Goal: Find contact information: Find contact information

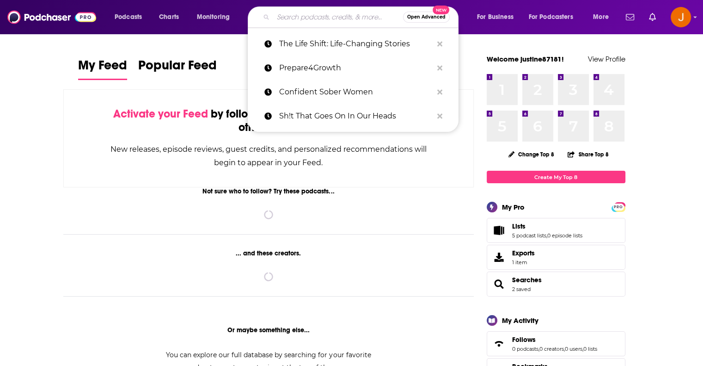
click at [325, 20] on input "Search podcasts, credits, & more..." at bounding box center [338, 17] width 130 height 15
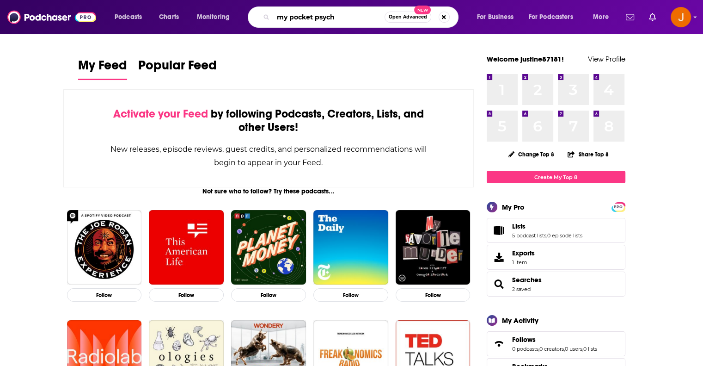
type input "my pocket psych"
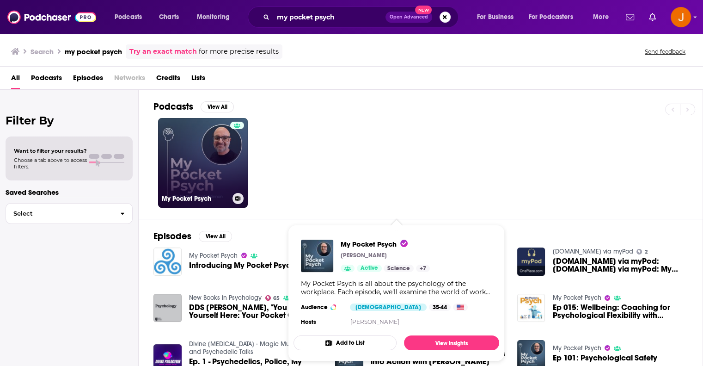
click at [204, 151] on link "My Pocket Psych" at bounding box center [203, 163] width 90 height 90
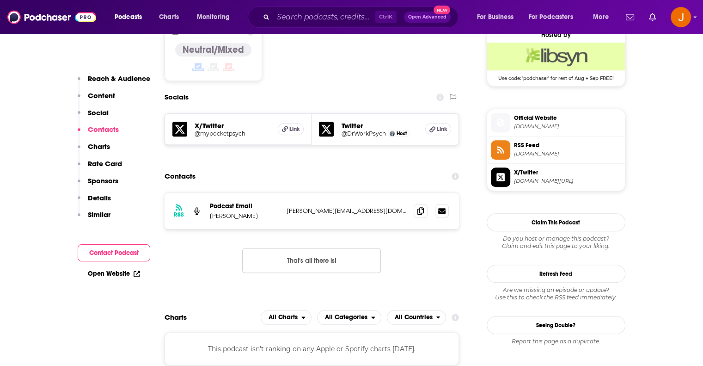
scroll to position [770, 0]
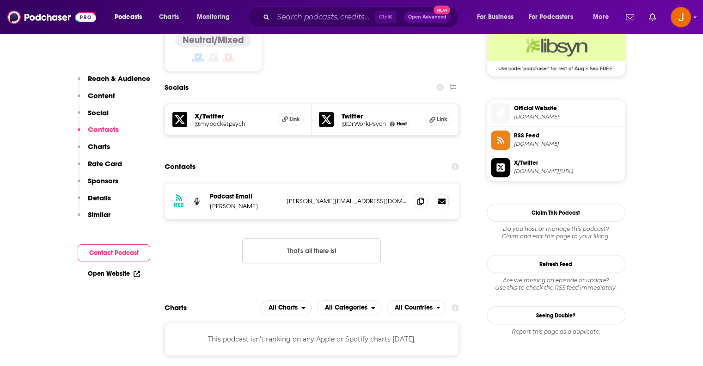
drag, startPoint x: 380, startPoint y: 175, endPoint x: 280, endPoint y: 177, distance: 100.3
click at [280, 183] on div "RSS Podcast Email [PERSON_NAME] MacKinnon [EMAIL_ADDRESS][DOMAIN_NAME] [PERSON_…" at bounding box center [312, 201] width 295 height 36
copy div "n [PERSON_NAME][EMAIL_ADDRESS][DOMAIN_NAME]"
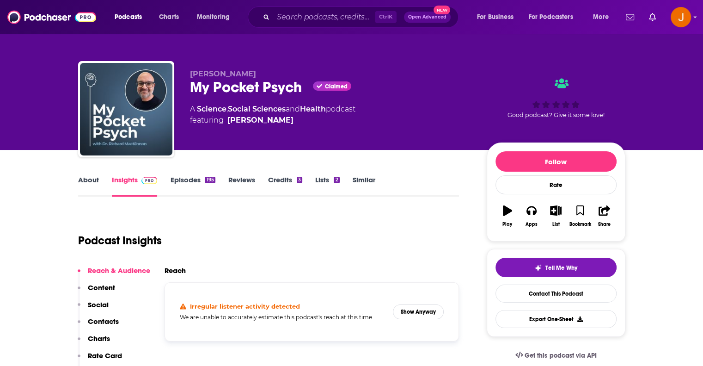
scroll to position [0, 0]
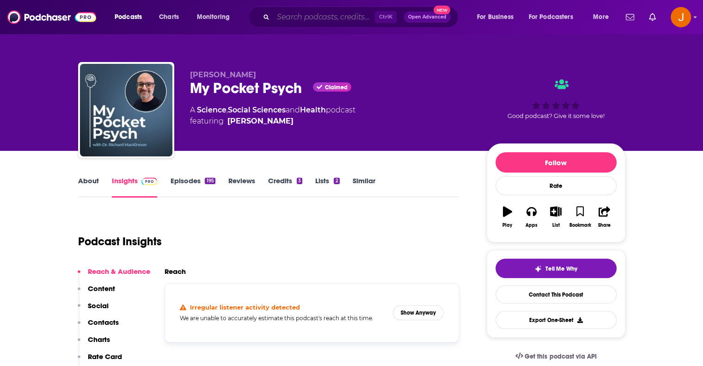
click at [322, 20] on input "Search podcasts, credits, & more..." at bounding box center [324, 17] width 102 height 15
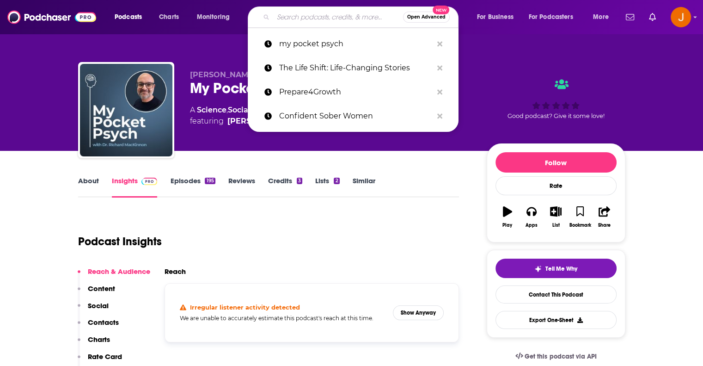
paste input "The Acas Podcast"
type input "The Acas Podcast"
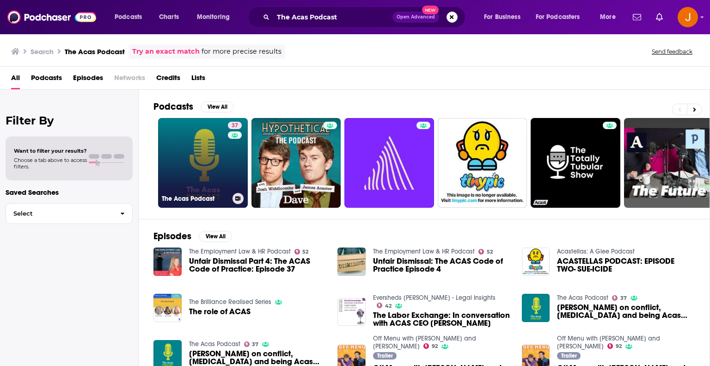
click at [199, 161] on link "37 The Acas Podcast" at bounding box center [203, 163] width 90 height 90
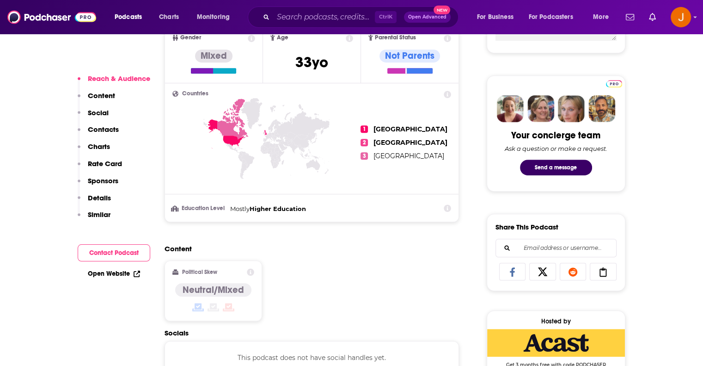
scroll to position [616, 0]
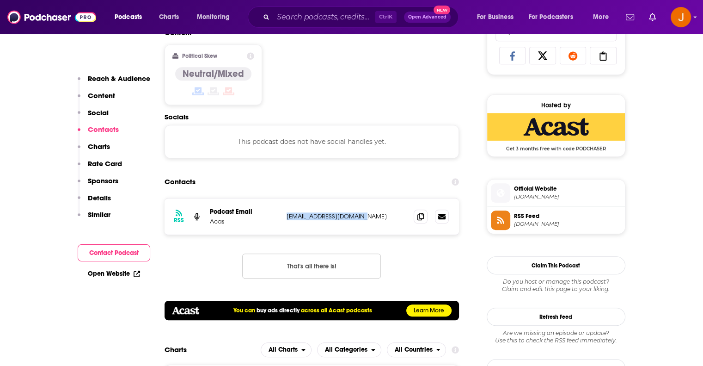
drag, startPoint x: 372, startPoint y: 216, endPoint x: 282, endPoint y: 214, distance: 89.7
click at [282, 214] on div "RSS Podcast Email Acas [EMAIL_ADDRESS][DOMAIN_NAME] [EMAIL_ADDRESS][DOMAIN_NAME]" at bounding box center [312, 216] width 295 height 36
copy p "[EMAIL_ADDRESS][DOMAIN_NAME]"
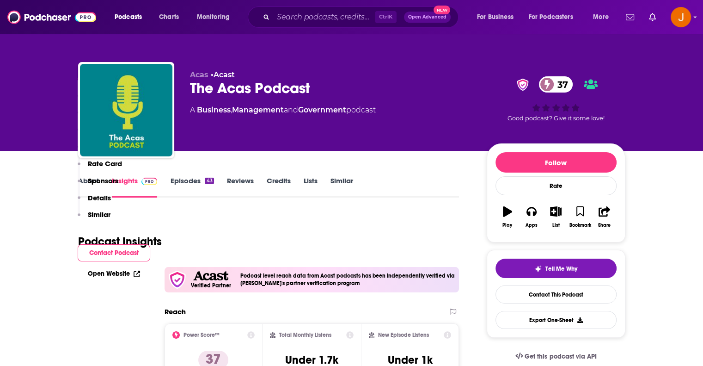
scroll to position [320, 0]
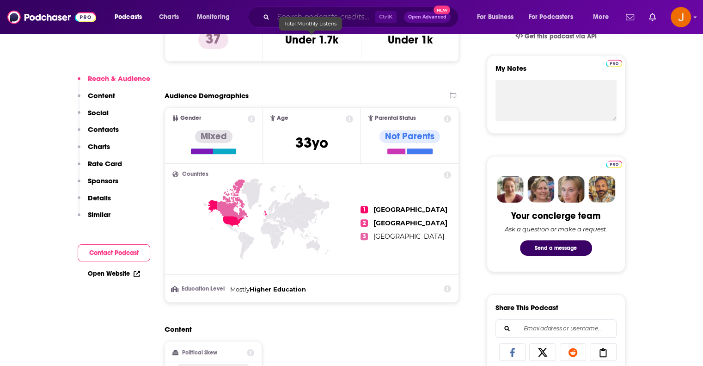
click at [305, 12] on input "Search podcasts, credits, & more..." at bounding box center [324, 17] width 102 height 15
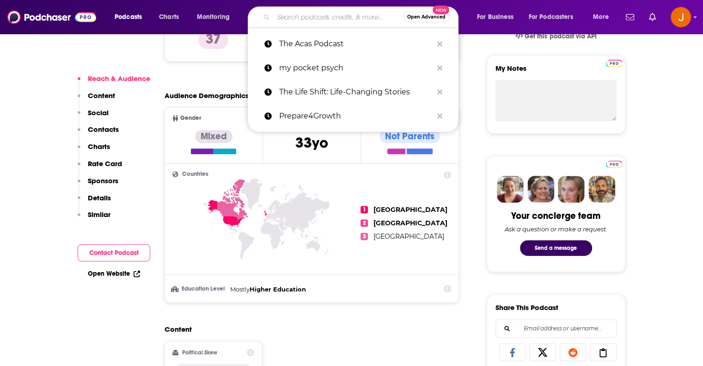
paste input "The Mind Solution Podcast"
type input "The Mind Solution Podcast"
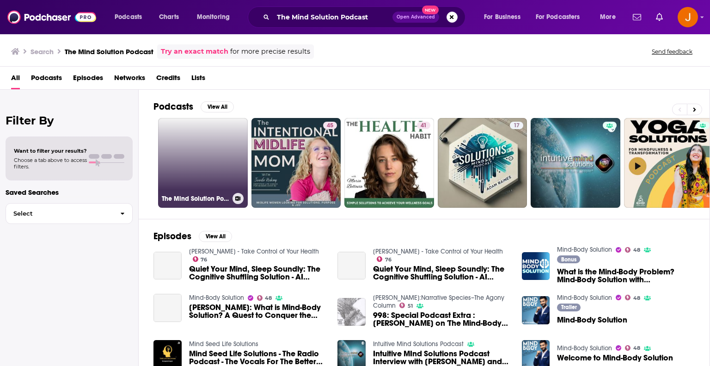
click at [199, 157] on link "The Mind Solution Podcast" at bounding box center [203, 163] width 90 height 90
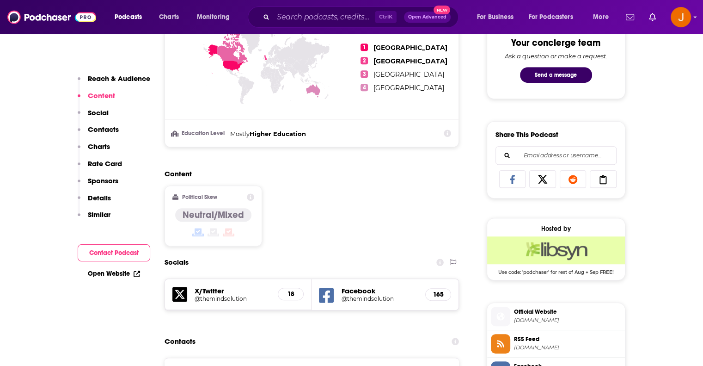
scroll to position [740, 0]
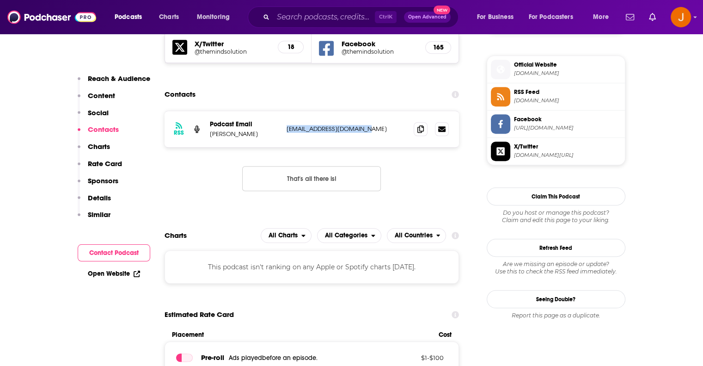
drag, startPoint x: 378, startPoint y: 128, endPoint x: 285, endPoint y: 129, distance: 92.9
click at [285, 129] on div "RSS Podcast Email [PERSON_NAME] [EMAIL_ADDRESS][DOMAIN_NAME] [EMAIL_ADDRESS][DO…" at bounding box center [312, 129] width 295 height 36
copy p "[EMAIL_ADDRESS][DOMAIN_NAME]"
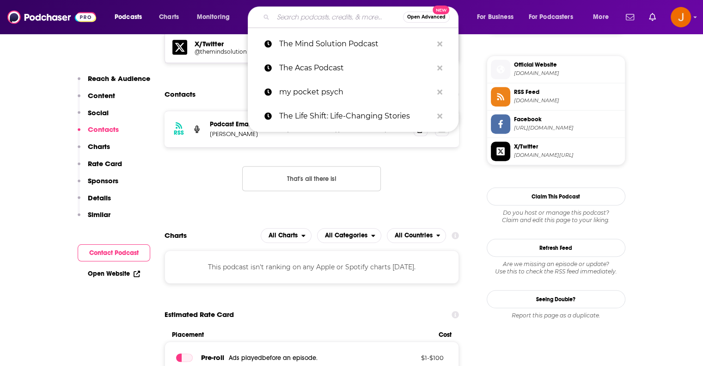
click at [298, 16] on input "Search podcasts, credits, & more..." at bounding box center [338, 17] width 130 height 15
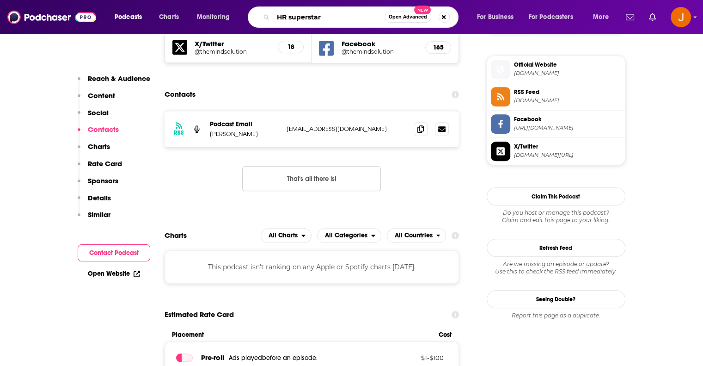
type input "HR superstars"
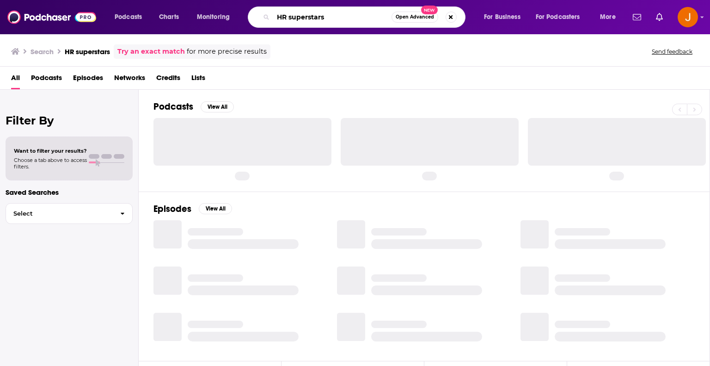
click at [341, 13] on input "HR superstars" at bounding box center [332, 17] width 118 height 15
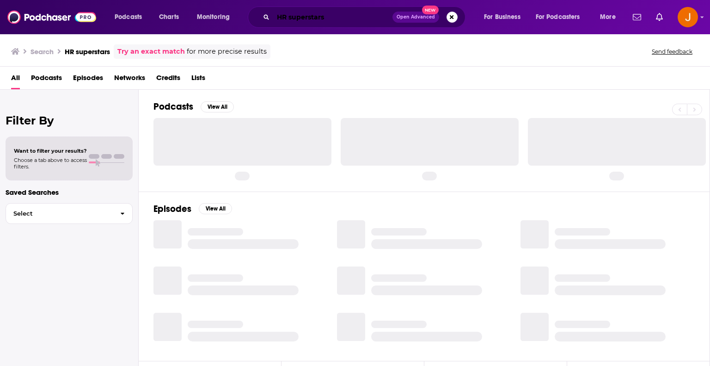
click at [345, 14] on input "HR superstars" at bounding box center [332, 17] width 119 height 15
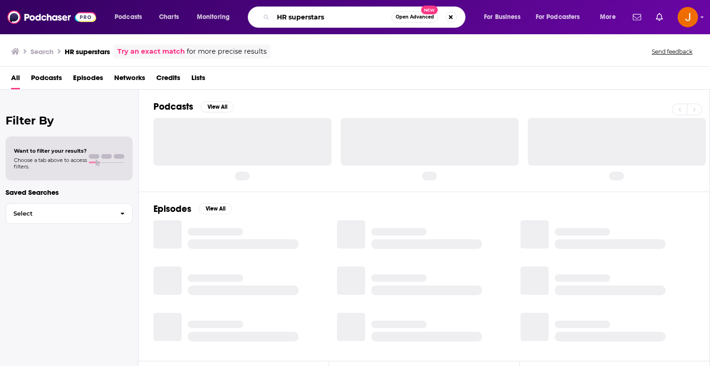
click at [349, 15] on input "HR superstars" at bounding box center [332, 17] width 118 height 15
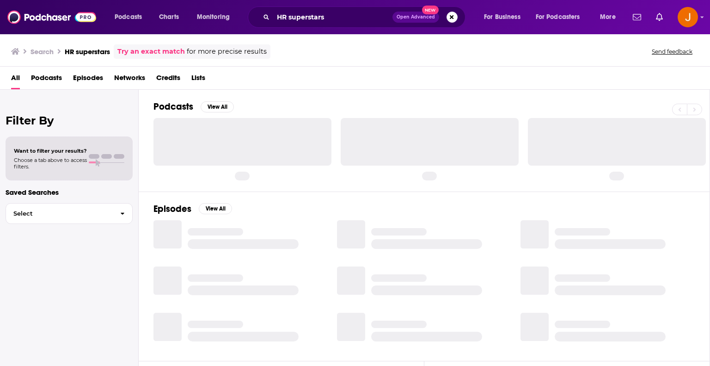
click at [163, 52] on link "Try an exact match" at bounding box center [150, 51] width 67 height 11
click at [317, 18] on input "HR superstars" at bounding box center [332, 17] width 119 height 15
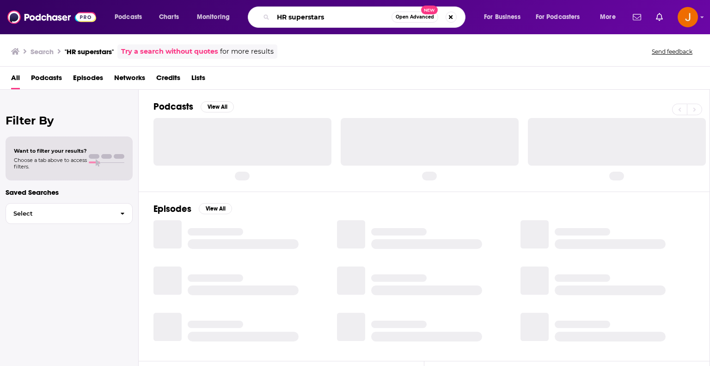
click at [334, 14] on input "HR superstars" at bounding box center [332, 17] width 118 height 15
type input "HR superstars 15five"
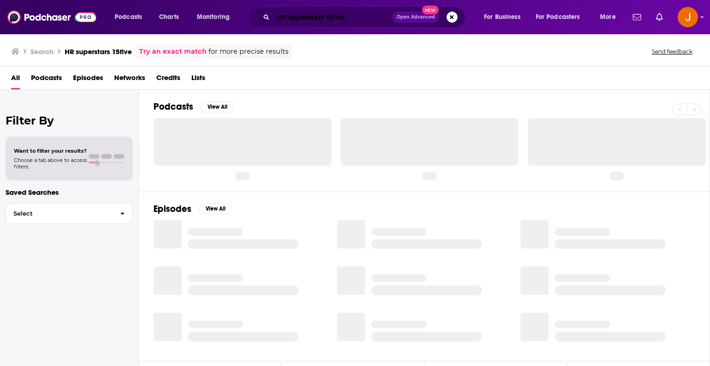
click at [366, 20] on input "HR superstars 15five" at bounding box center [332, 17] width 119 height 15
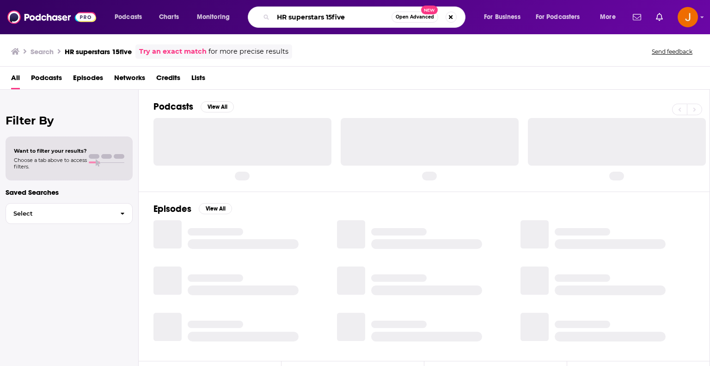
drag, startPoint x: 349, startPoint y: 16, endPoint x: 248, endPoint y: 15, distance: 101.2
click at [248, 15] on div "HR superstars 15five Open Advanced New" at bounding box center [357, 16] width 218 height 21
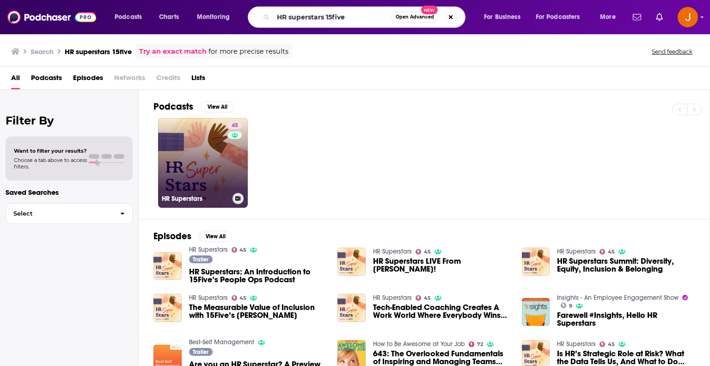
click at [198, 140] on link "45 HR Superstars" at bounding box center [203, 163] width 90 height 90
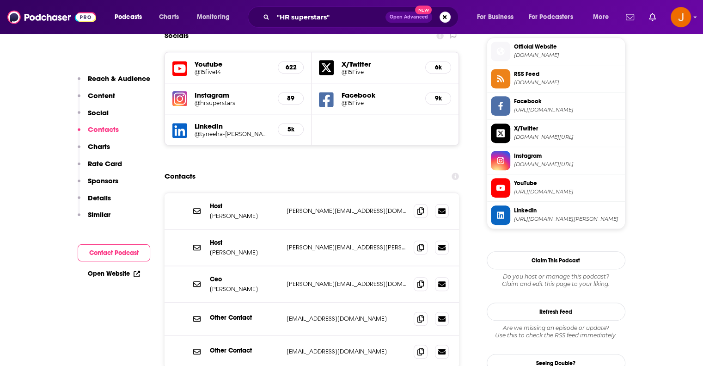
scroll to position [832, 0]
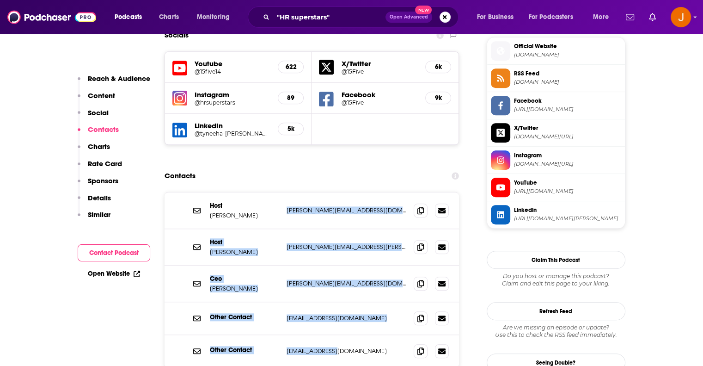
drag, startPoint x: 350, startPoint y: 306, endPoint x: 284, endPoint y: 163, distance: 157.8
click at [284, 192] on div "Host [PERSON_NAME] [PERSON_NAME][EMAIL_ADDRESS][DOMAIN_NAME] [PERSON_NAME][EMAI…" at bounding box center [312, 279] width 295 height 175
copy div "[PERSON_NAME][EMAIL_ADDRESS][DOMAIN_NAME] [PERSON_NAME][EMAIL_ADDRESS][DOMAIN_N…"
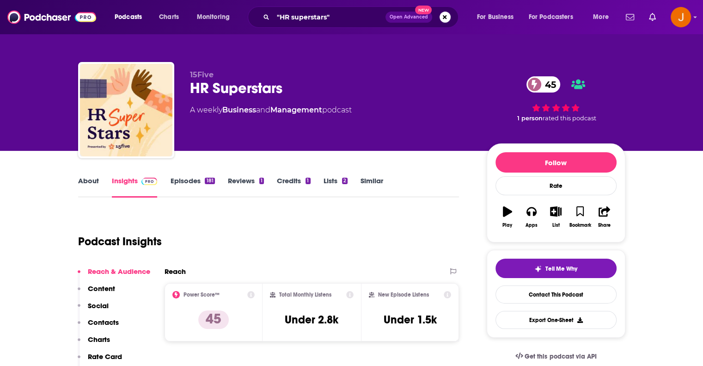
scroll to position [320, 0]
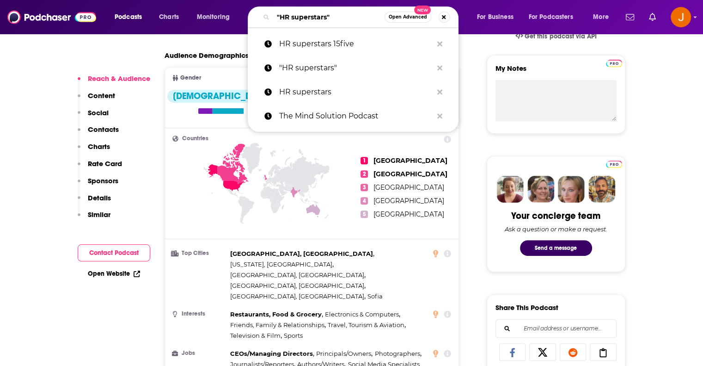
drag, startPoint x: 344, startPoint y: 14, endPoint x: 188, endPoint y: 7, distance: 156.4
click at [188, 7] on div "Podcasts Charts Monitoring "HR superstars" Open Advanced New HR superstars 15fi…" at bounding box center [362, 16] width 509 height 21
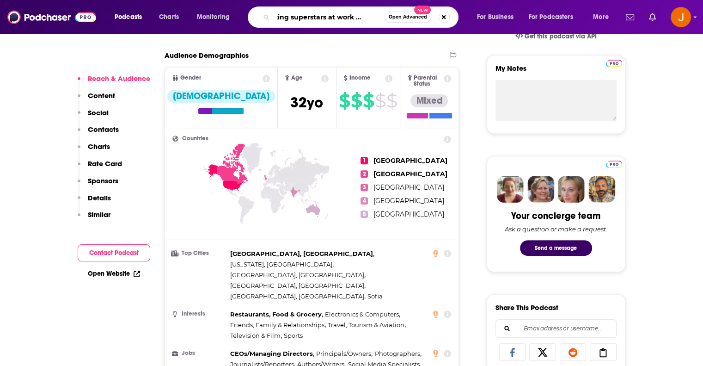
type input "creating superstars at work podcast"
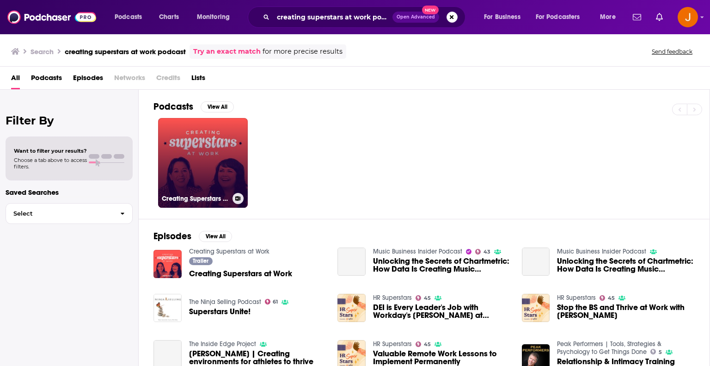
click at [183, 147] on link "Creating Superstars at Work" at bounding box center [203, 163] width 90 height 90
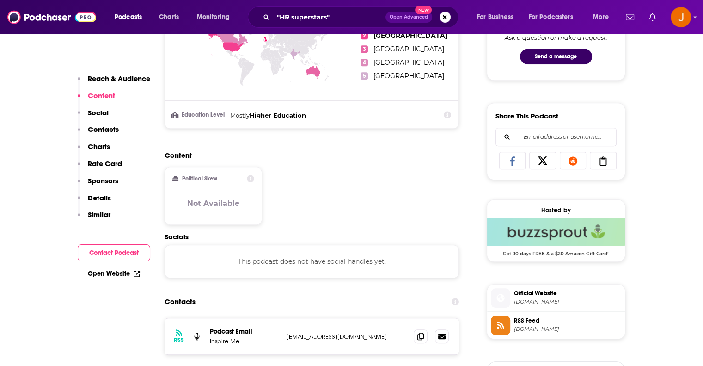
scroll to position [555, 0]
